Goal: Find specific page/section: Find specific page/section

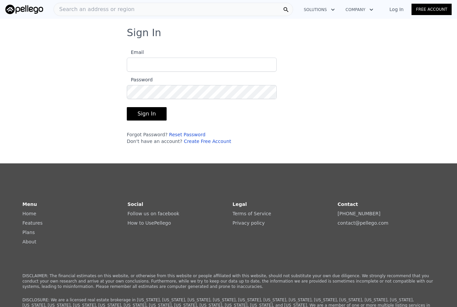
click at [179, 64] on input "Email" at bounding box center [202, 65] width 150 height 14
type input "[EMAIL_ADDRESS][DOMAIN_NAME]"
click at [87, 11] on span "Search an address or region" at bounding box center [94, 9] width 81 height 8
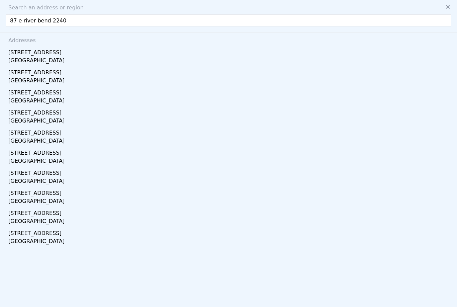
type input "87 e river bend 22407"
click at [50, 57] on div "[GEOGRAPHIC_DATA]" at bounding box center [229, 61] width 443 height 9
